Goal: Information Seeking & Learning: Learn about a topic

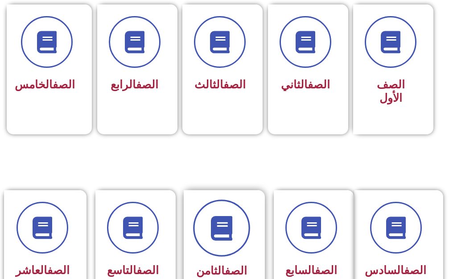
scroll to position [268, 0]
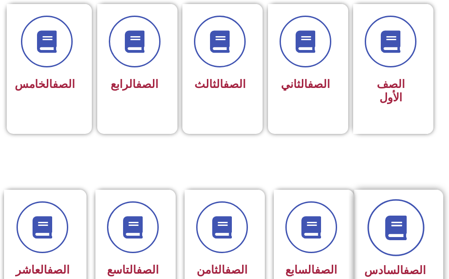
drag, startPoint x: 401, startPoint y: 231, endPoint x: 395, endPoint y: 226, distance: 7.9
click at [395, 226] on icon at bounding box center [396, 227] width 25 height 25
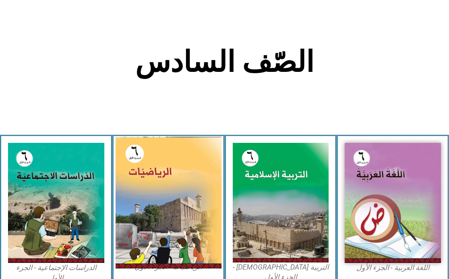
scroll to position [178, 0]
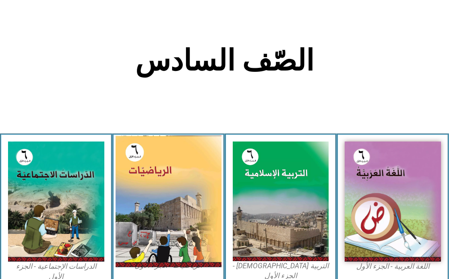
click at [165, 198] on img at bounding box center [169, 201] width 106 height 132
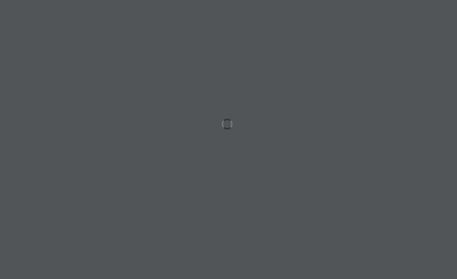
scroll to position [0, 28]
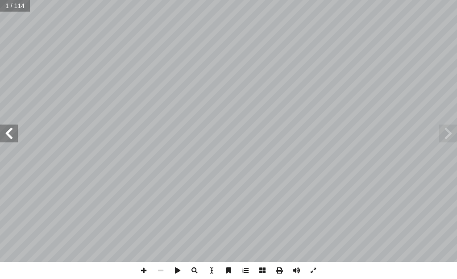
click at [5, 131] on span at bounding box center [9, 133] width 18 height 18
click at [5, 132] on span at bounding box center [9, 133] width 18 height 18
click at [4, 132] on span at bounding box center [9, 133] width 18 height 18
click at [4, 134] on span at bounding box center [9, 133] width 18 height 18
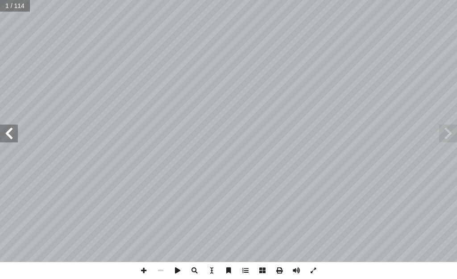
click at [3, 134] on span at bounding box center [9, 133] width 18 height 18
drag, startPoint x: 3, startPoint y: 134, endPoint x: 6, endPoint y: 131, distance: 5.0
click at [4, 131] on span at bounding box center [9, 133] width 18 height 18
click at [6, 131] on span at bounding box center [9, 133] width 18 height 18
click at [8, 135] on span at bounding box center [9, 133] width 18 height 18
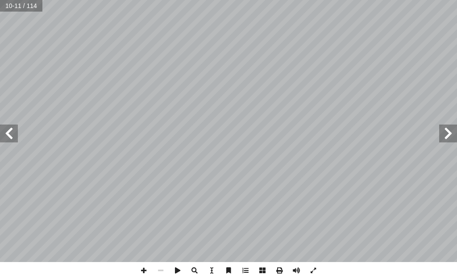
click at [12, 129] on span at bounding box center [9, 133] width 18 height 18
click at [13, 128] on span at bounding box center [9, 133] width 18 height 18
click at [13, 126] on span at bounding box center [9, 133] width 18 height 18
click at [14, 124] on span at bounding box center [9, 133] width 18 height 18
click at [3, 133] on span at bounding box center [9, 133] width 18 height 18
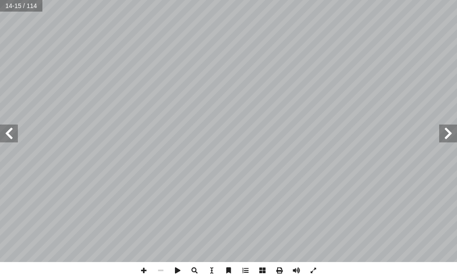
click at [3, 133] on span at bounding box center [9, 133] width 18 height 18
click at [444, 132] on span at bounding box center [448, 133] width 18 height 18
click at [14, 133] on span at bounding box center [9, 133] width 18 height 18
click at [141, 269] on span at bounding box center [143, 270] width 17 height 17
click at [8, 137] on span at bounding box center [9, 133] width 18 height 18
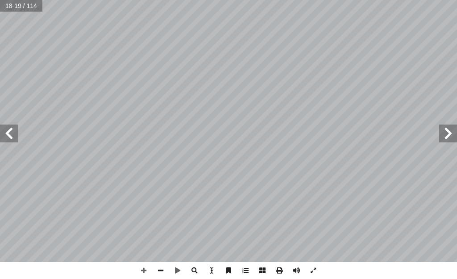
click at [8, 133] on span at bounding box center [9, 133] width 18 height 18
